Goal: Navigation & Orientation: Find specific page/section

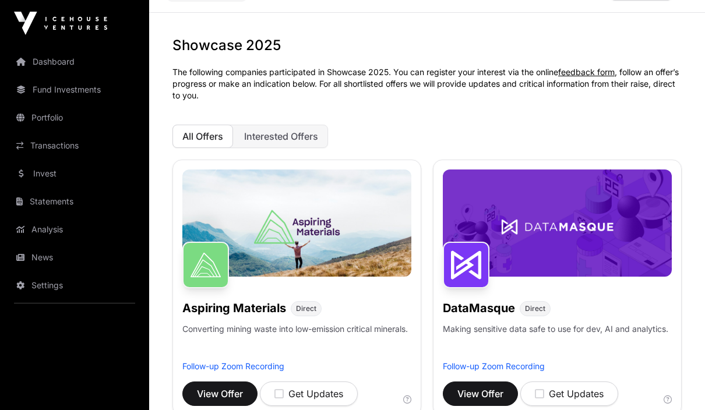
scroll to position [37, 0]
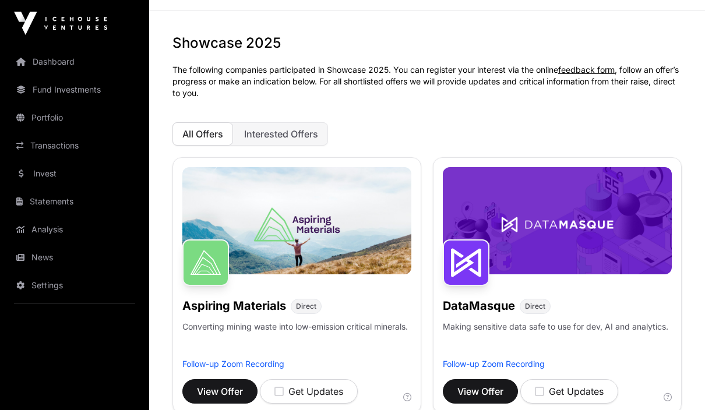
click at [54, 117] on link "Portfolio" at bounding box center [74, 118] width 131 height 26
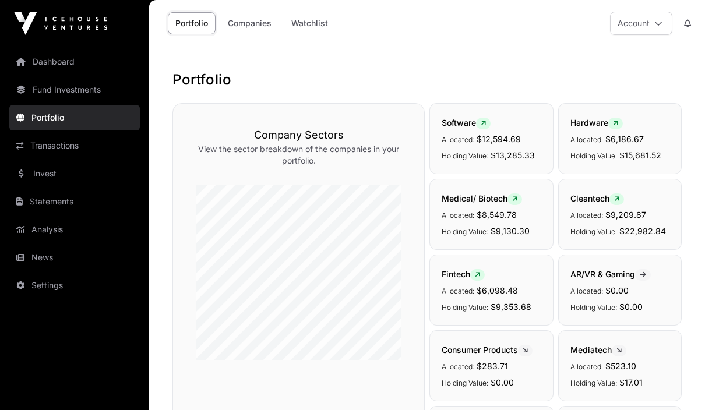
click at [59, 127] on link "Portfolio" at bounding box center [74, 118] width 131 height 26
click at [62, 126] on link "Portfolio" at bounding box center [74, 118] width 131 height 26
click at [87, 127] on link "Portfolio" at bounding box center [74, 118] width 131 height 26
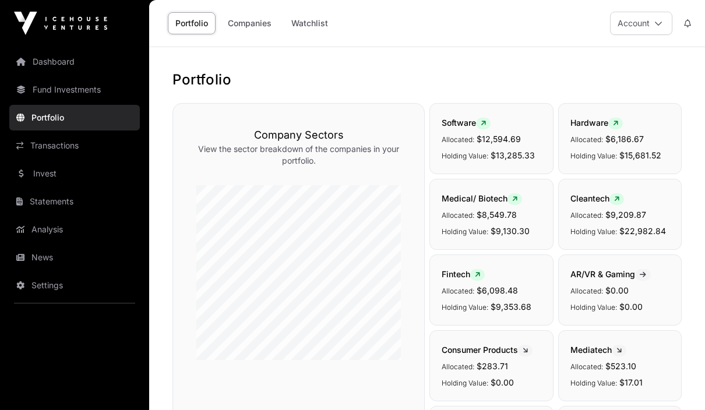
drag, startPoint x: 87, startPoint y: 127, endPoint x: 94, endPoint y: 119, distance: 10.3
click at [94, 119] on link "Portfolio" at bounding box center [74, 118] width 131 height 26
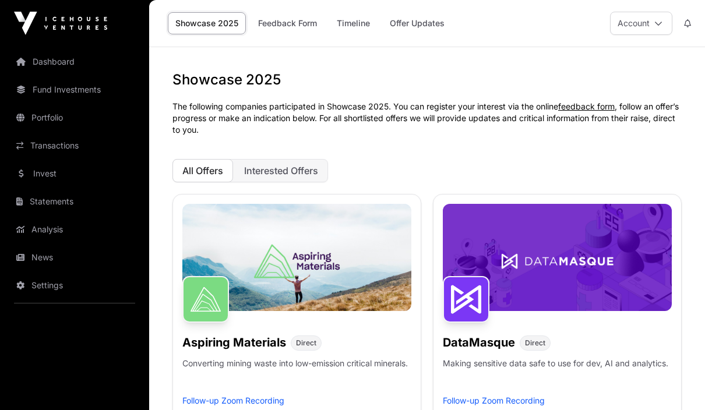
click at [67, 91] on link "Fund Investments" at bounding box center [74, 90] width 131 height 26
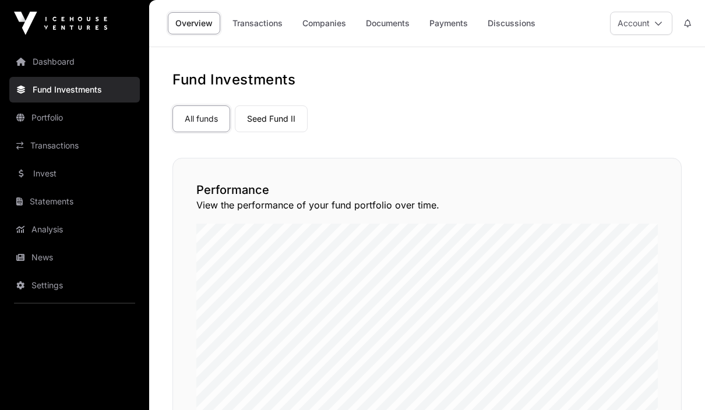
click at [274, 119] on link "Seed Fund II" at bounding box center [271, 119] width 73 height 27
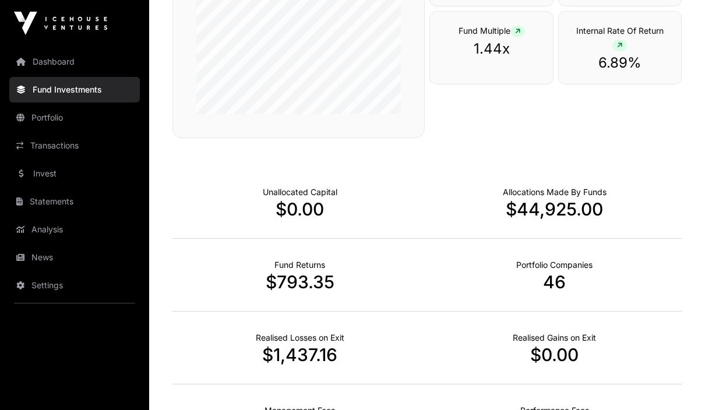
scroll to position [374, 0]
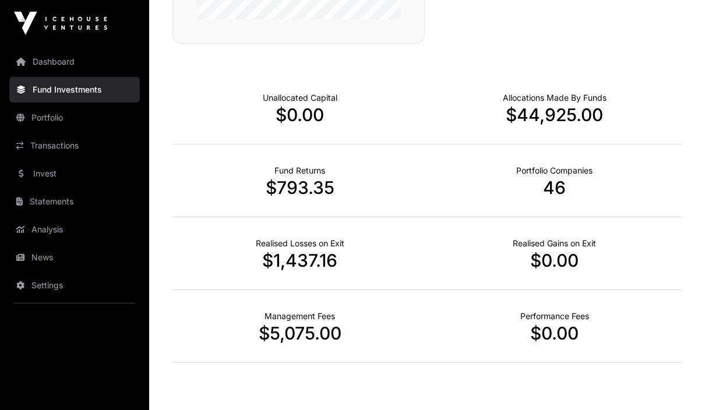
click at [54, 118] on link "Portfolio" at bounding box center [74, 118] width 131 height 26
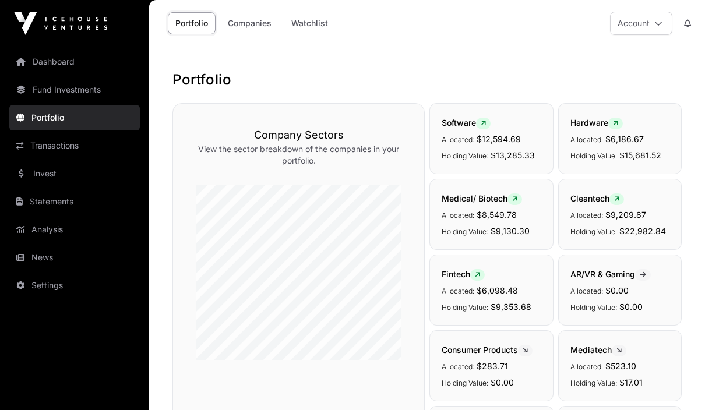
click at [56, 145] on link "Transactions" at bounding box center [74, 146] width 131 height 26
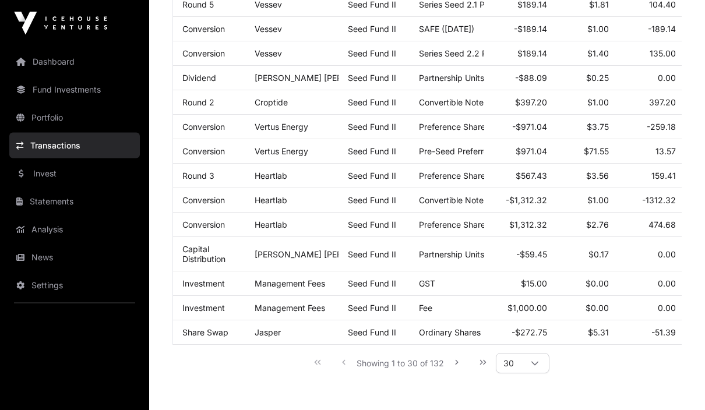
scroll to position [725, 0]
